Goal: Browse casually: Explore the website without a specific task or goal

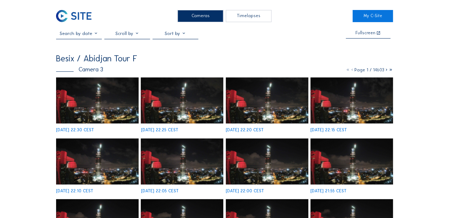
click at [200, 20] on div "Cameras" at bounding box center [201, 16] width 46 height 12
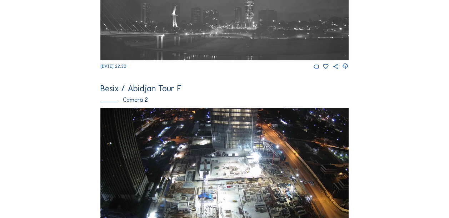
scroll to position [175, 0]
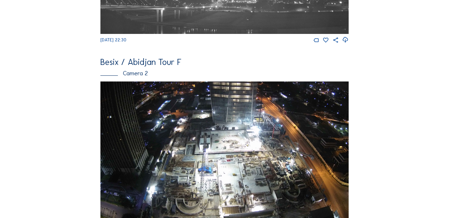
click at [249, 126] on img at bounding box center [224, 151] width 248 height 140
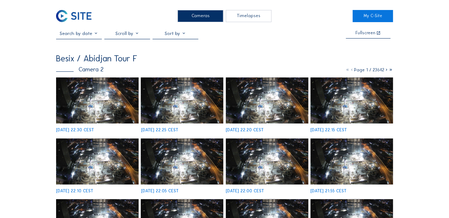
click at [108, 98] on img at bounding box center [97, 101] width 83 height 46
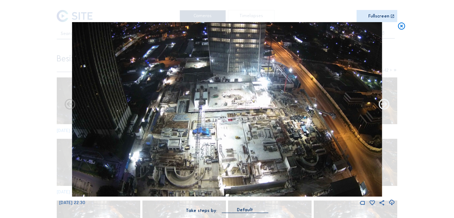
click at [385, 102] on icon at bounding box center [384, 105] width 13 height 13
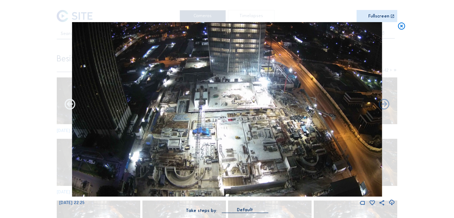
click at [70, 104] on icon at bounding box center [70, 105] width 13 height 13
